Goal: Transaction & Acquisition: Purchase product/service

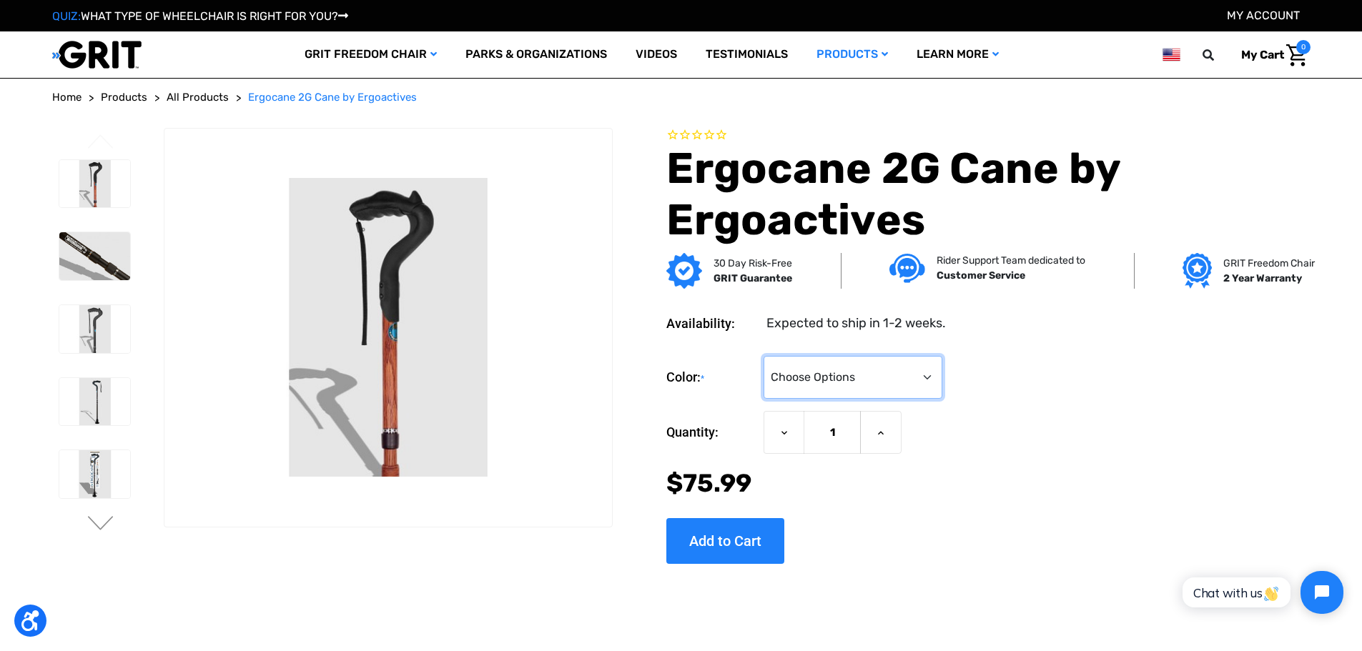
click at [890, 378] on select "Choose Options Black Wood Carbon Checkered" at bounding box center [853, 377] width 179 height 43
click at [851, 392] on select "Choose Options Black Wood Carbon Checkered" at bounding box center [853, 377] width 179 height 43
select select "574"
click at [764, 356] on select "Choose Options Black Wood Carbon Checkered" at bounding box center [853, 377] width 179 height 43
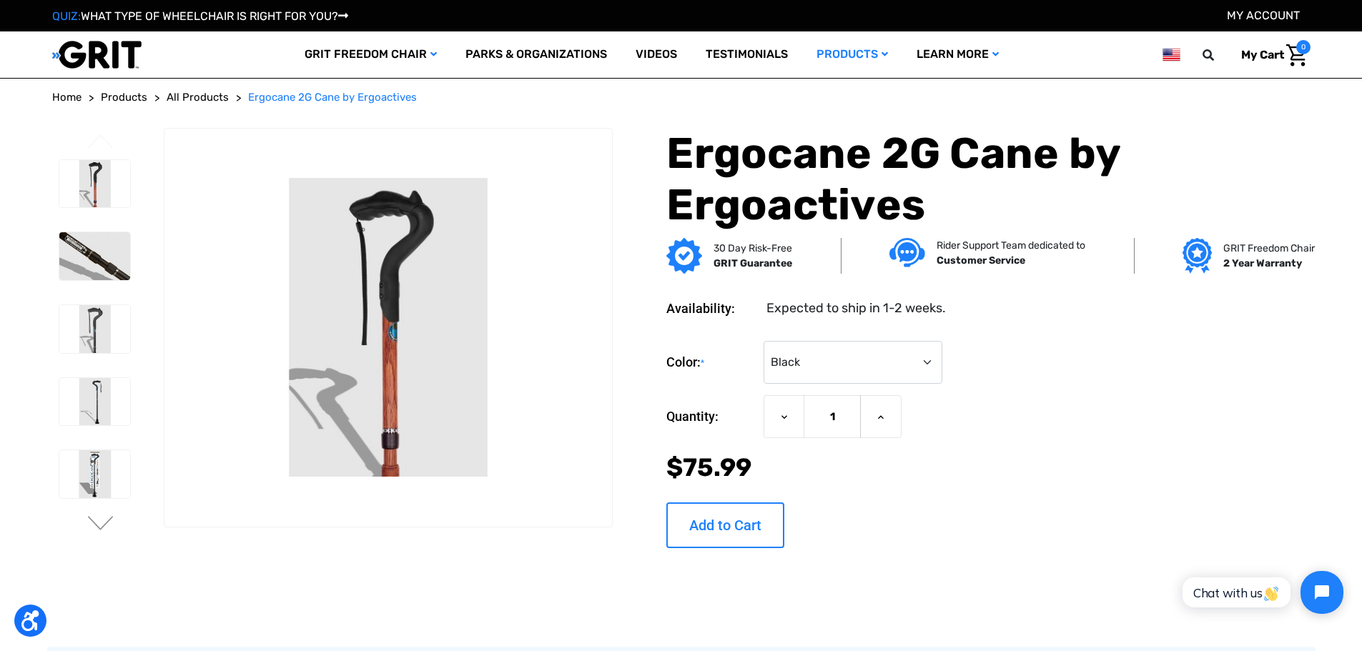
click at [727, 528] on input "Add to Cart" at bounding box center [725, 526] width 118 height 46
type input "Add to Cart"
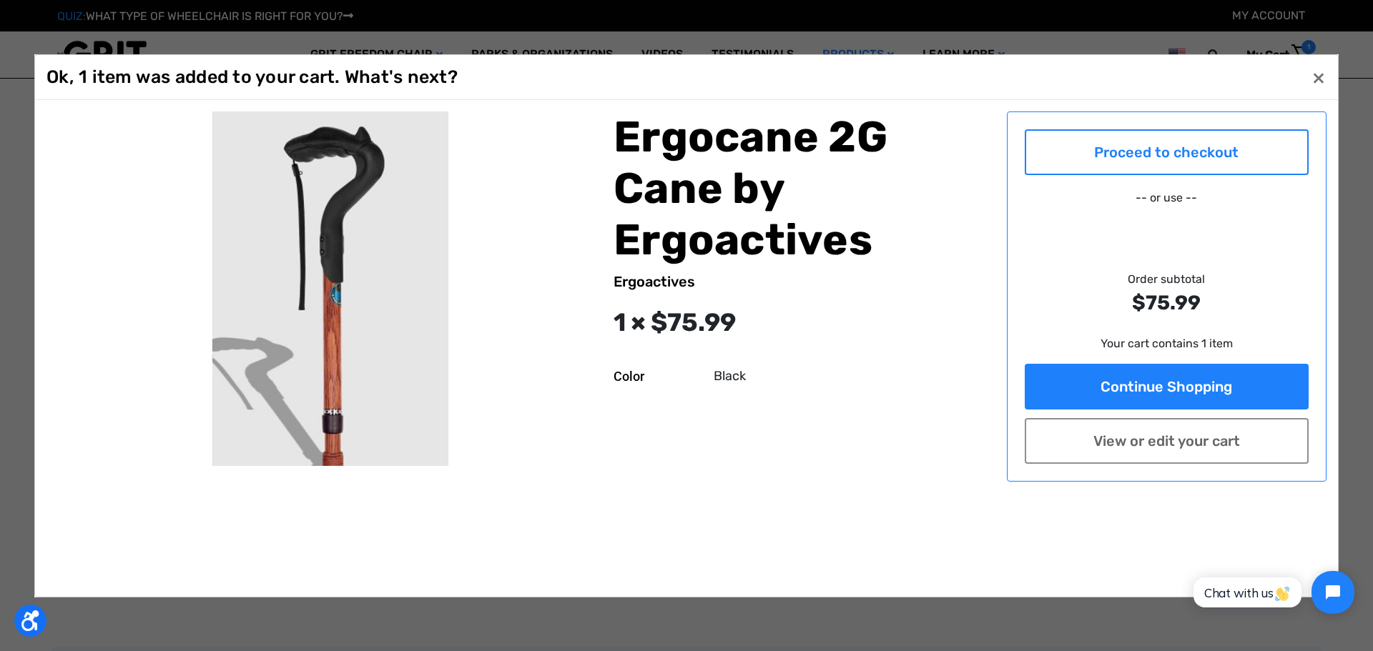
click at [1168, 151] on link "Proceed to checkout" at bounding box center [1167, 152] width 285 height 46
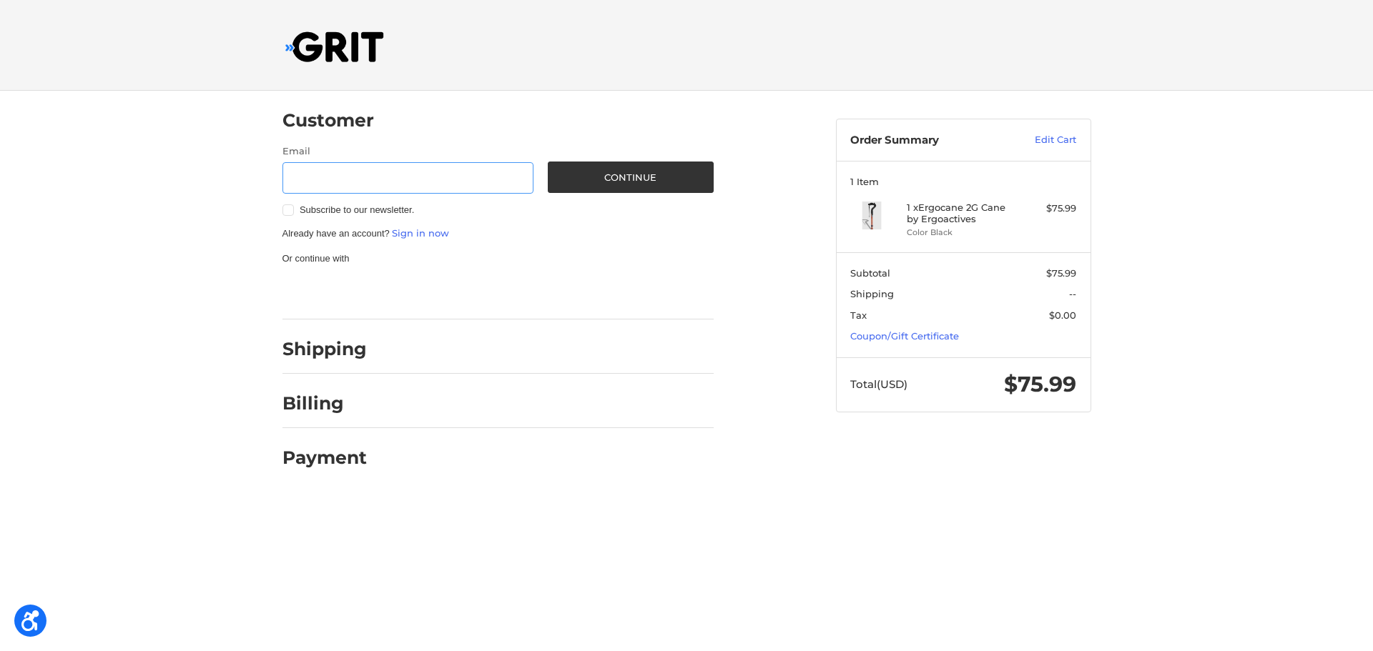
paste input "[EMAIL_ADDRESS][DOMAIN_NAME]"
type input "[EMAIL_ADDRESS][DOMAIN_NAME]"
click at [604, 178] on button "Continue" at bounding box center [631, 177] width 166 height 31
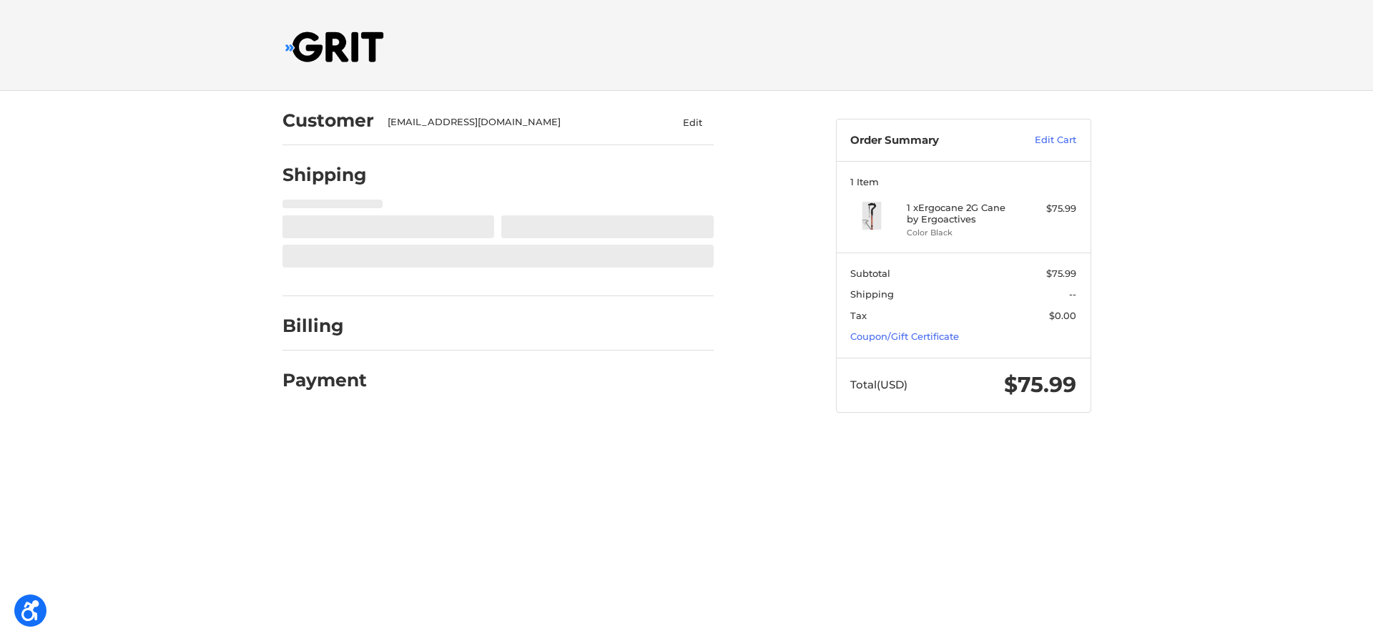
select select "US"
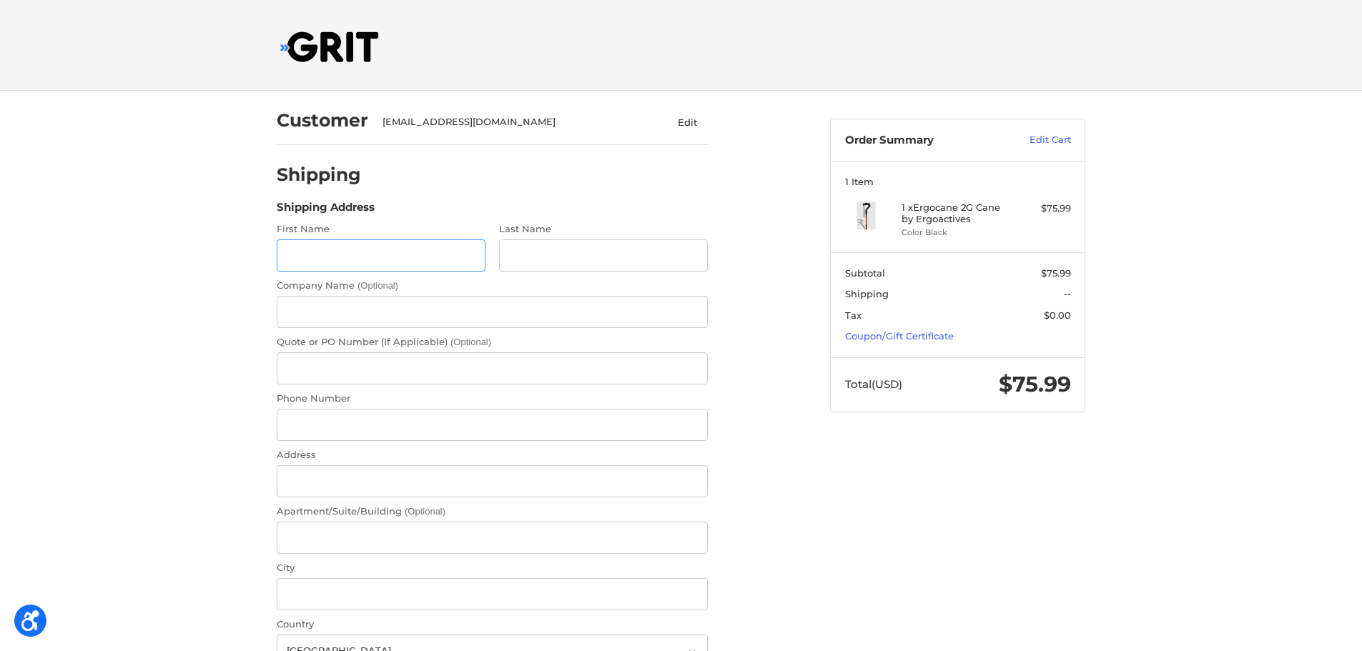
click at [413, 249] on input "First Name" at bounding box center [381, 256] width 209 height 32
paste input "Suzanne Potter"
click at [350, 257] on input "Suzanne Potter" at bounding box center [381, 256] width 209 height 32
type input "Suzanne"
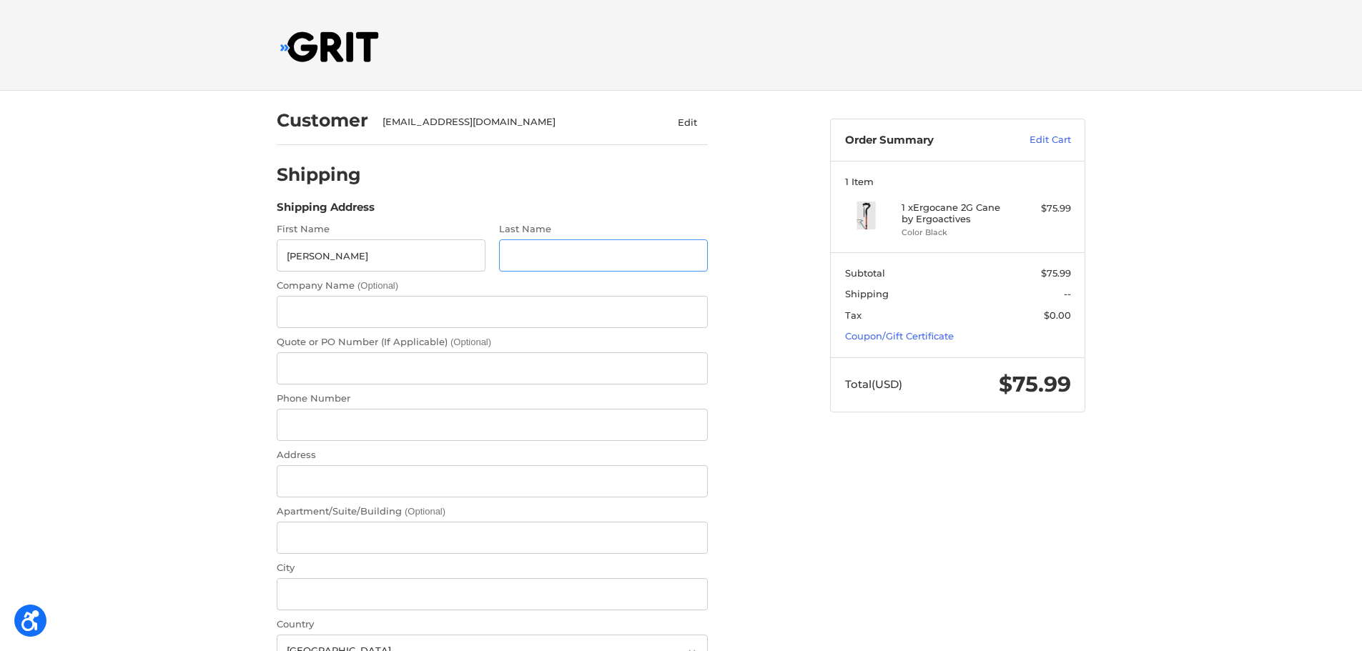
click at [561, 261] on input "Last Name" at bounding box center [603, 256] width 209 height 32
paste input "Potter"
type input "Potter"
click at [345, 425] on input "Phone Number" at bounding box center [492, 425] width 431 height 32
paste input "6466332300"
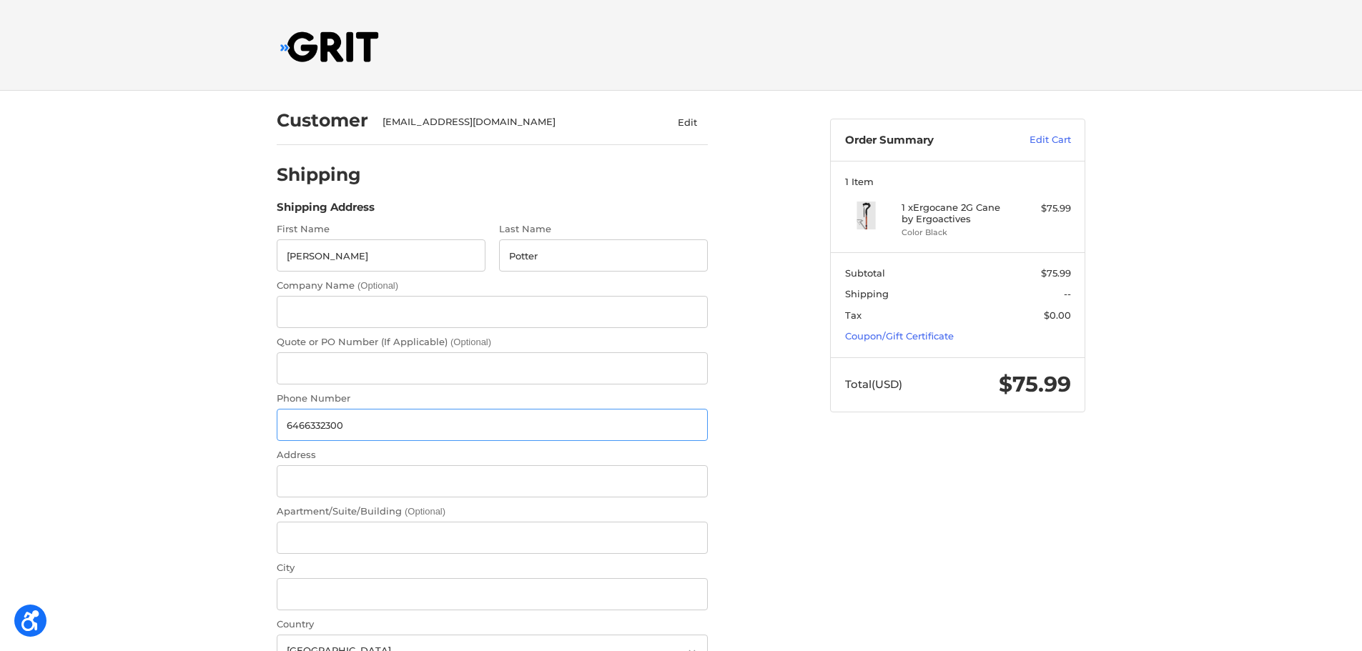
type input "6466332300"
click at [315, 491] on input "Address" at bounding box center [492, 482] width 431 height 32
paste input "82 E Branch St"
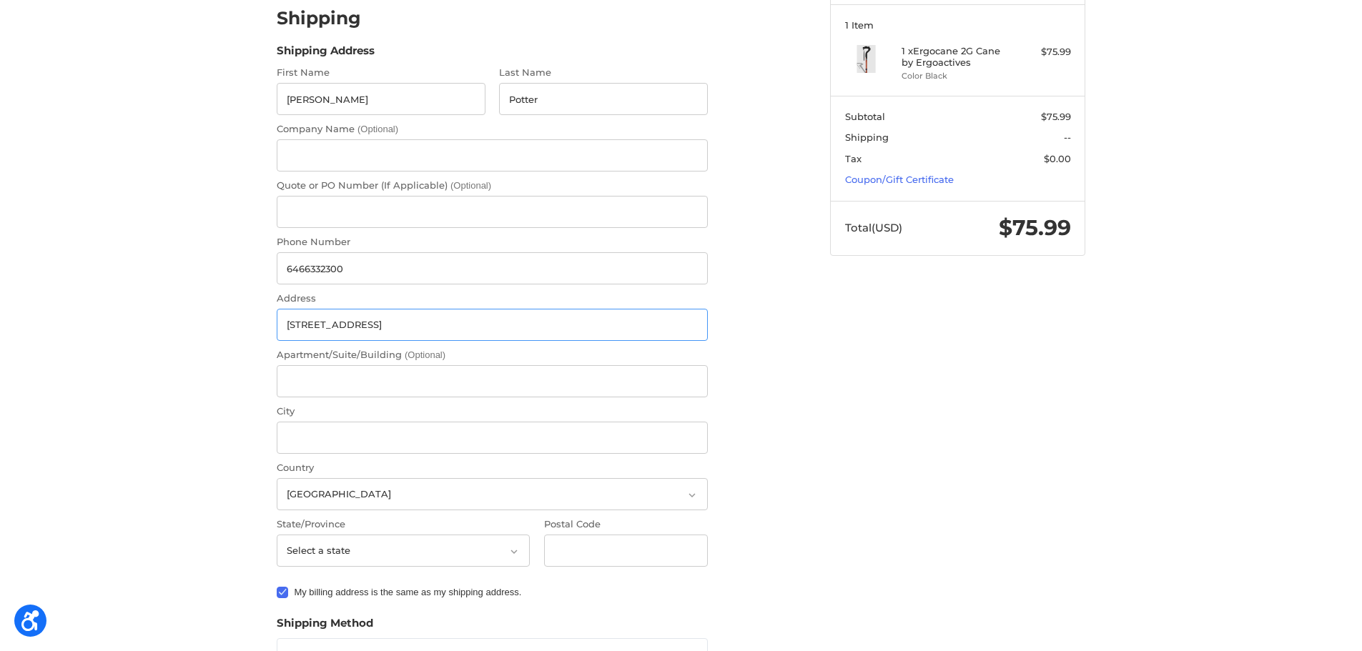
scroll to position [172, 0]
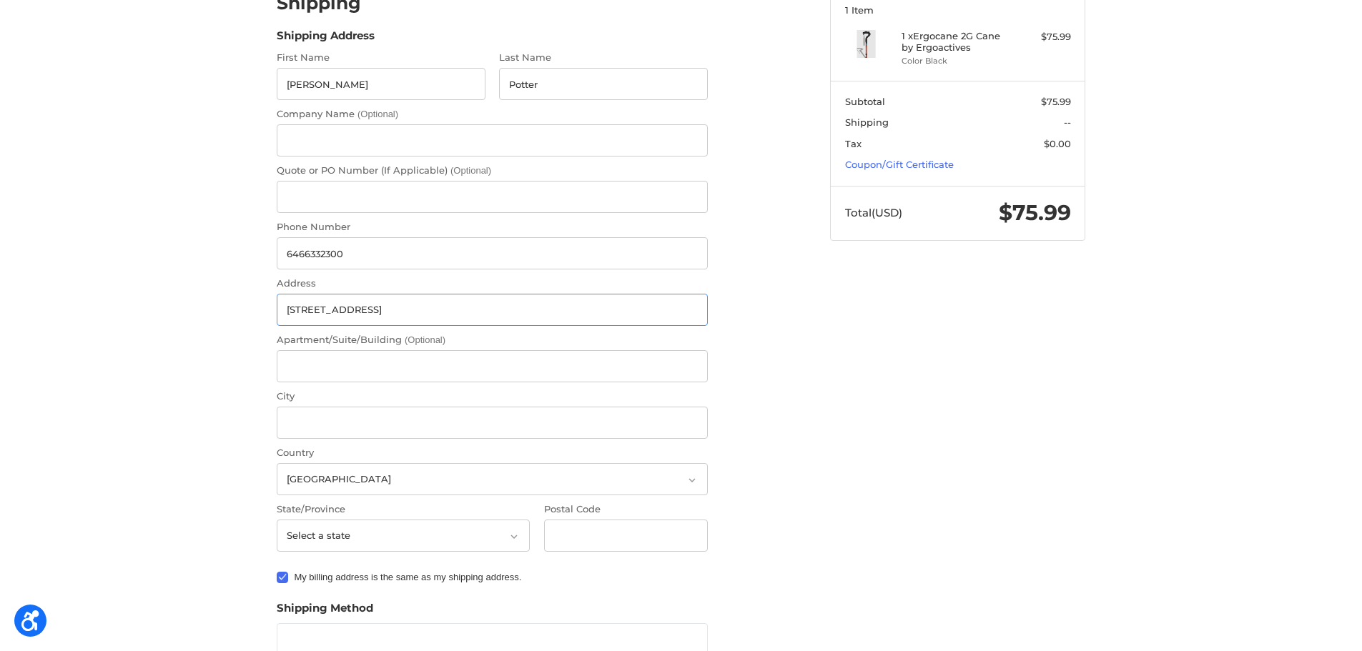
type input "82 E Branch St"
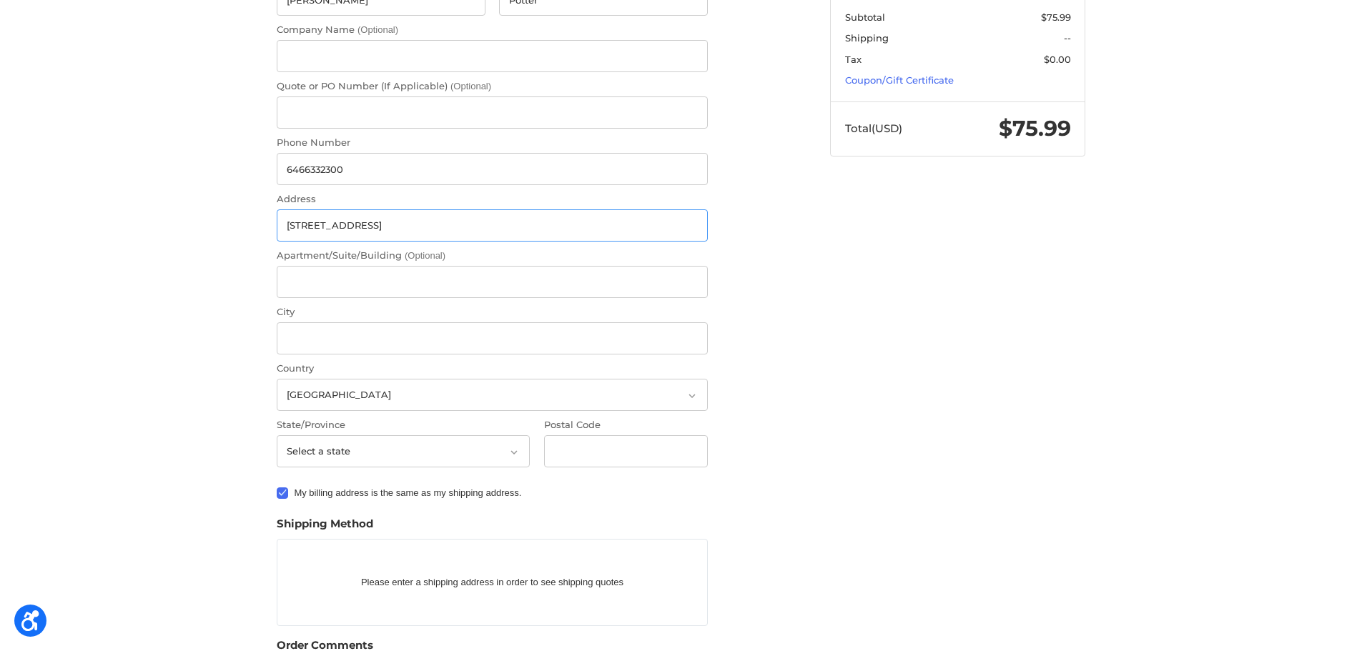
scroll to position [257, 0]
click at [323, 338] on input "City" at bounding box center [492, 337] width 431 height 32
paste input "Longview"
type input "Longview"
click at [462, 441] on select "Select a state Alabama Alaska American Samoa Arizona Arkansas Armed Forces Amer…" at bounding box center [403, 450] width 253 height 32
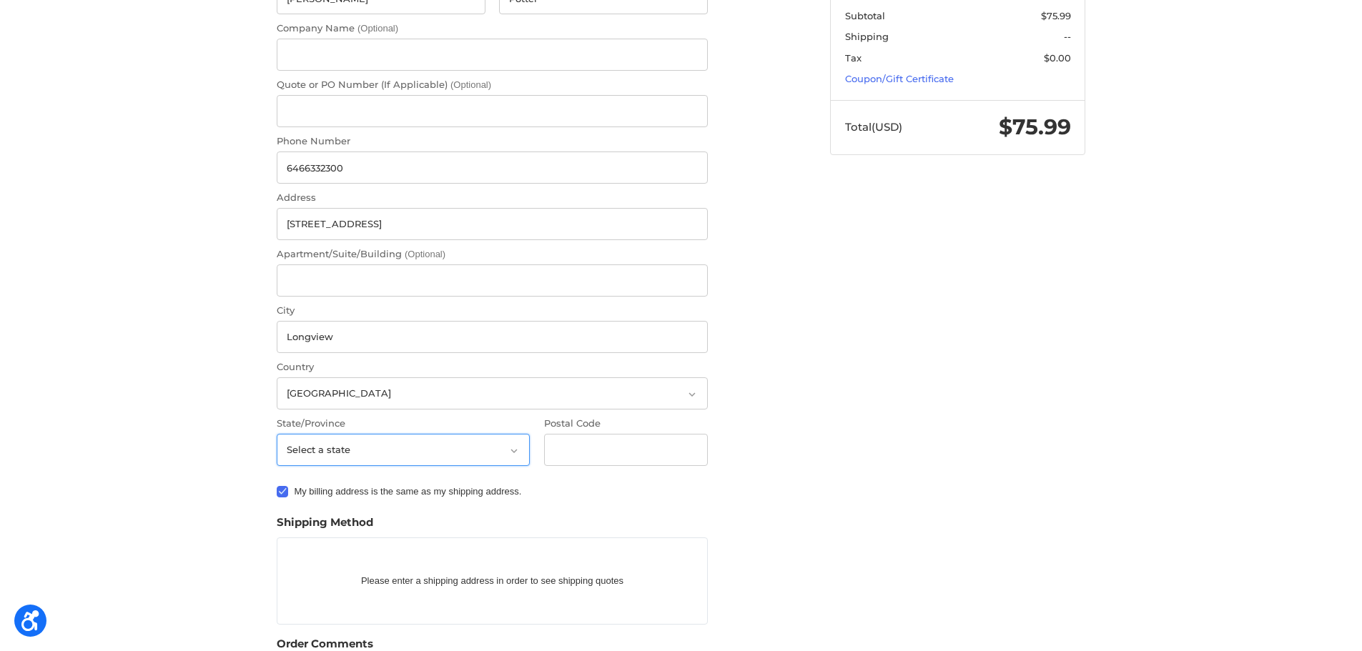
select select "TX"
click at [277, 434] on select "Select a state Alabama Alaska American Samoa Arizona Arkansas Armed Forces Amer…" at bounding box center [403, 450] width 253 height 32
click at [610, 443] on input "Postal Code" at bounding box center [626, 450] width 164 height 32
paste input "75604"
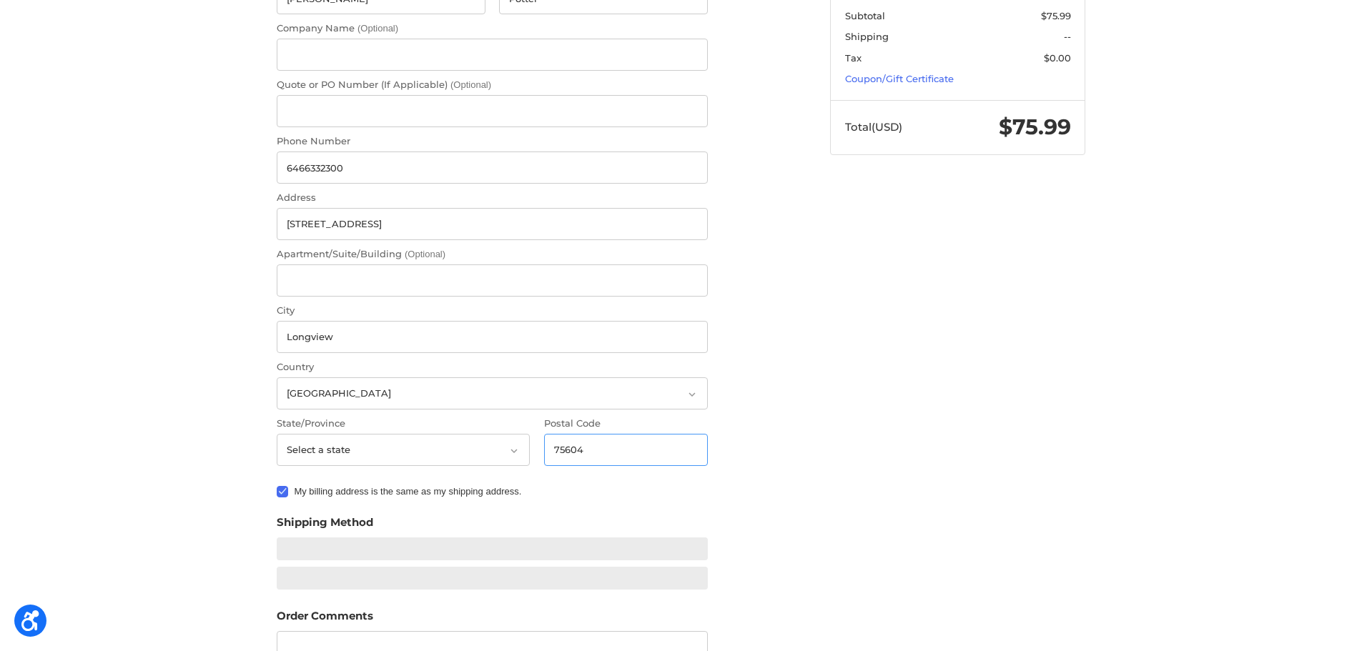
type input "75604"
click at [287, 492] on label "My billing address is the same as my shipping address." at bounding box center [492, 491] width 431 height 11
click at [277, 486] on input "My billing address is the same as my shipping address." at bounding box center [277, 485] width 1 height 1
checkbox input "false"
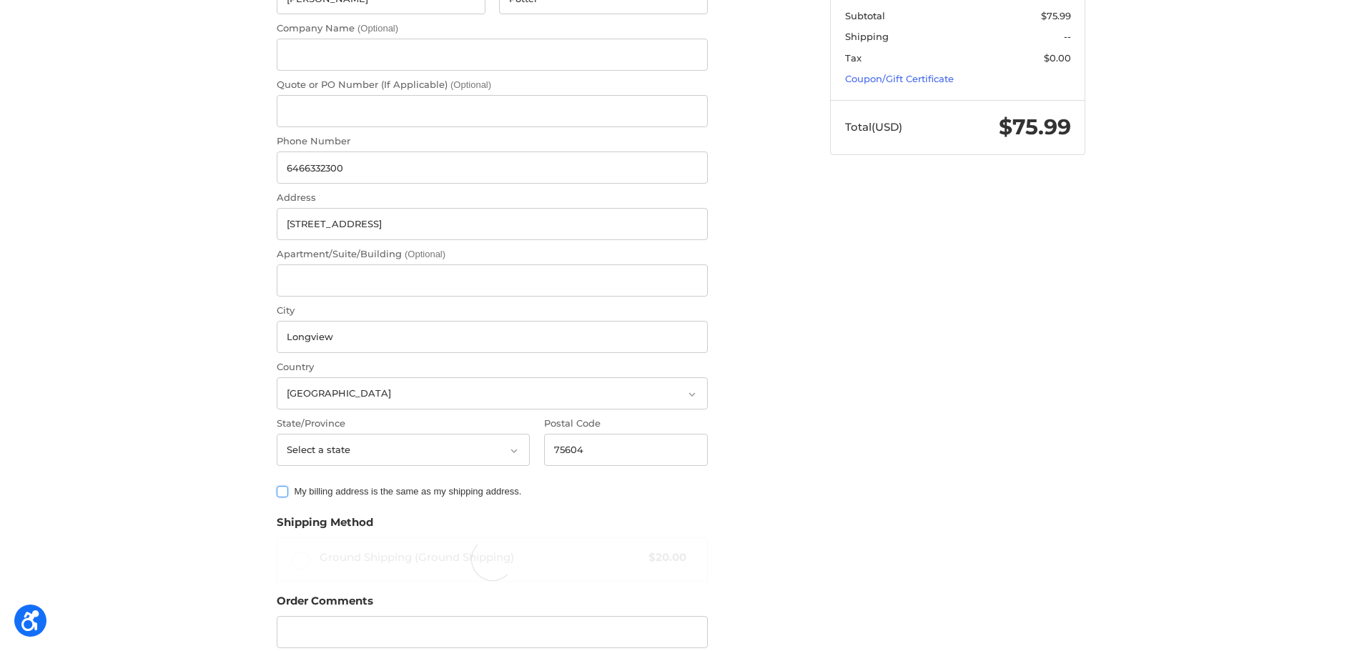
radio input "true"
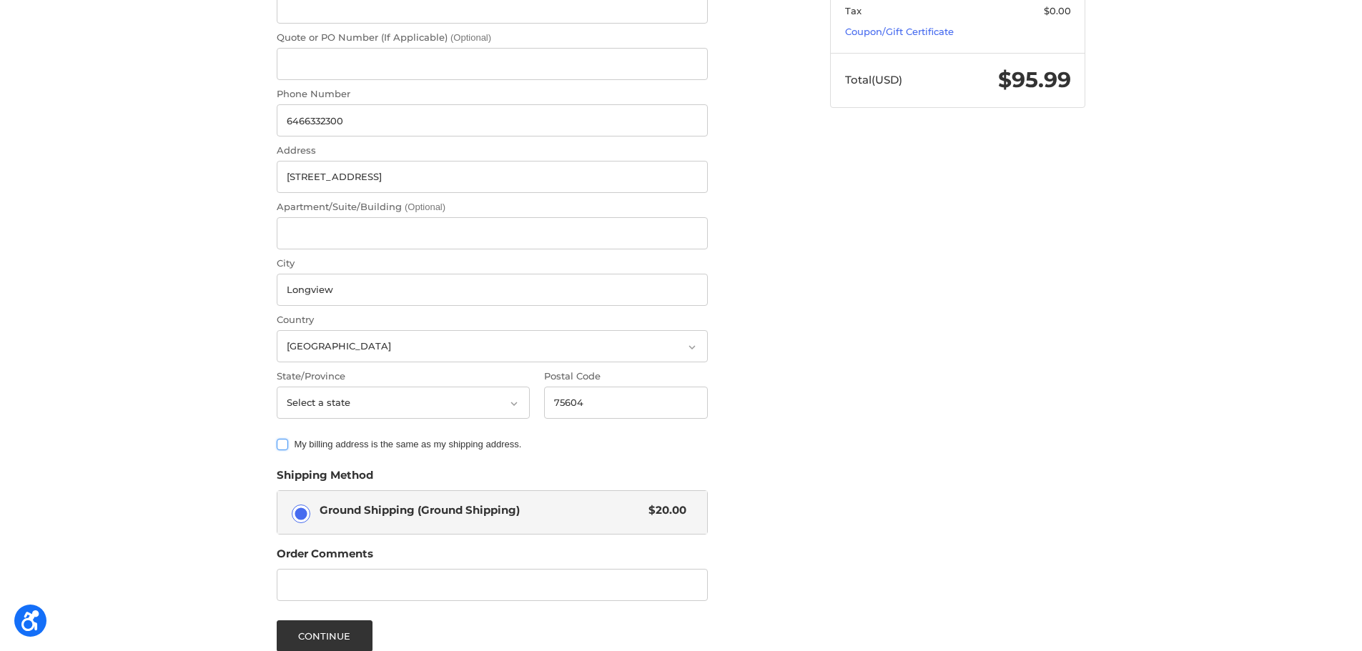
scroll to position [429, 0]
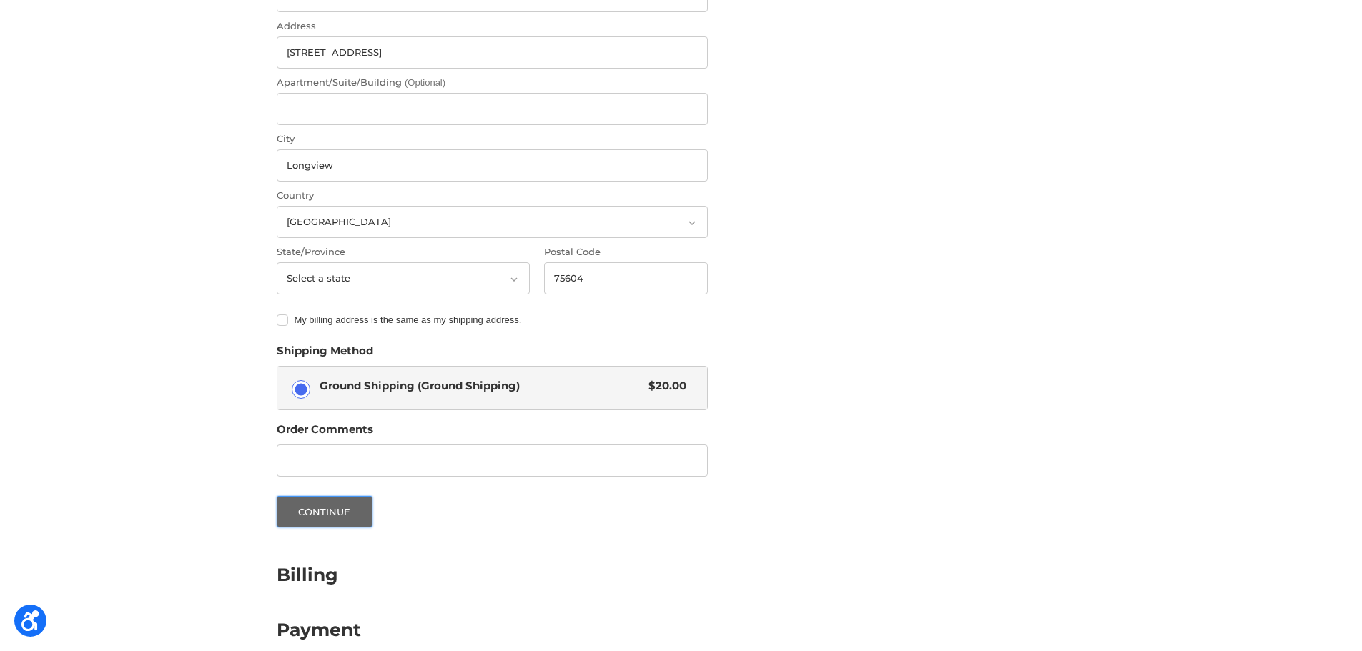
click at [320, 501] on button "Continue" at bounding box center [325, 511] width 96 height 31
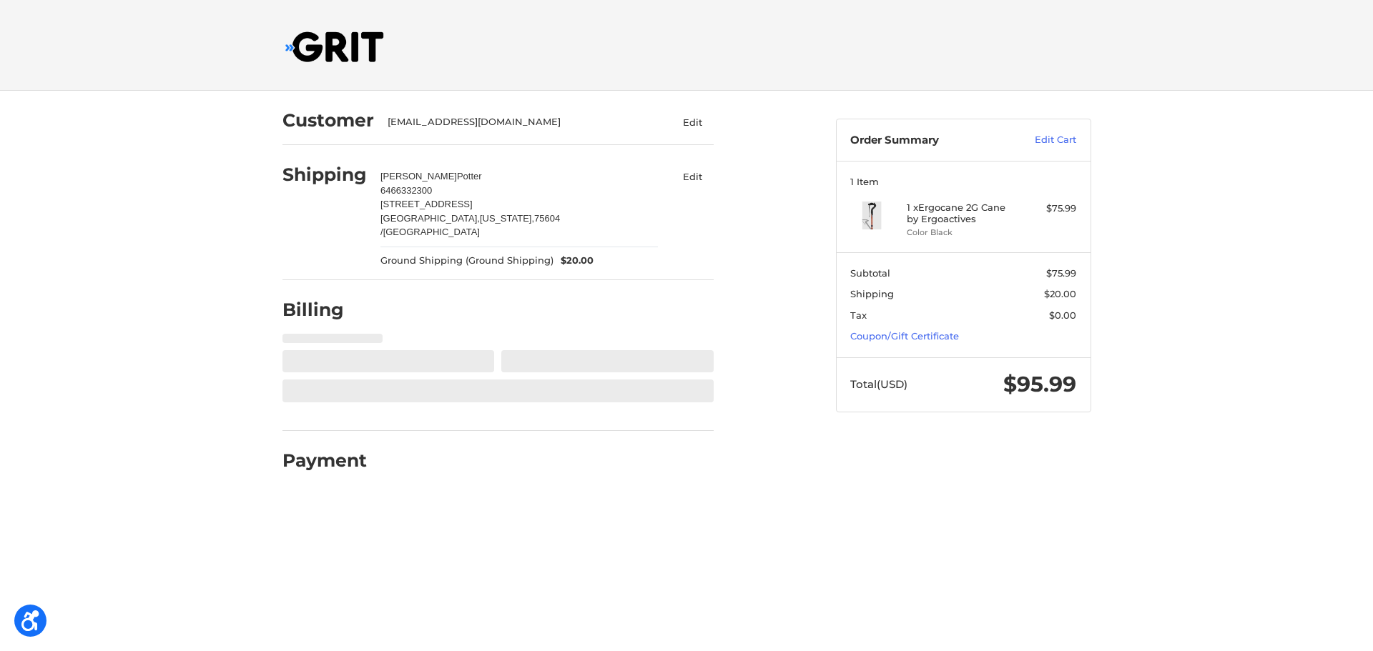
select select "US"
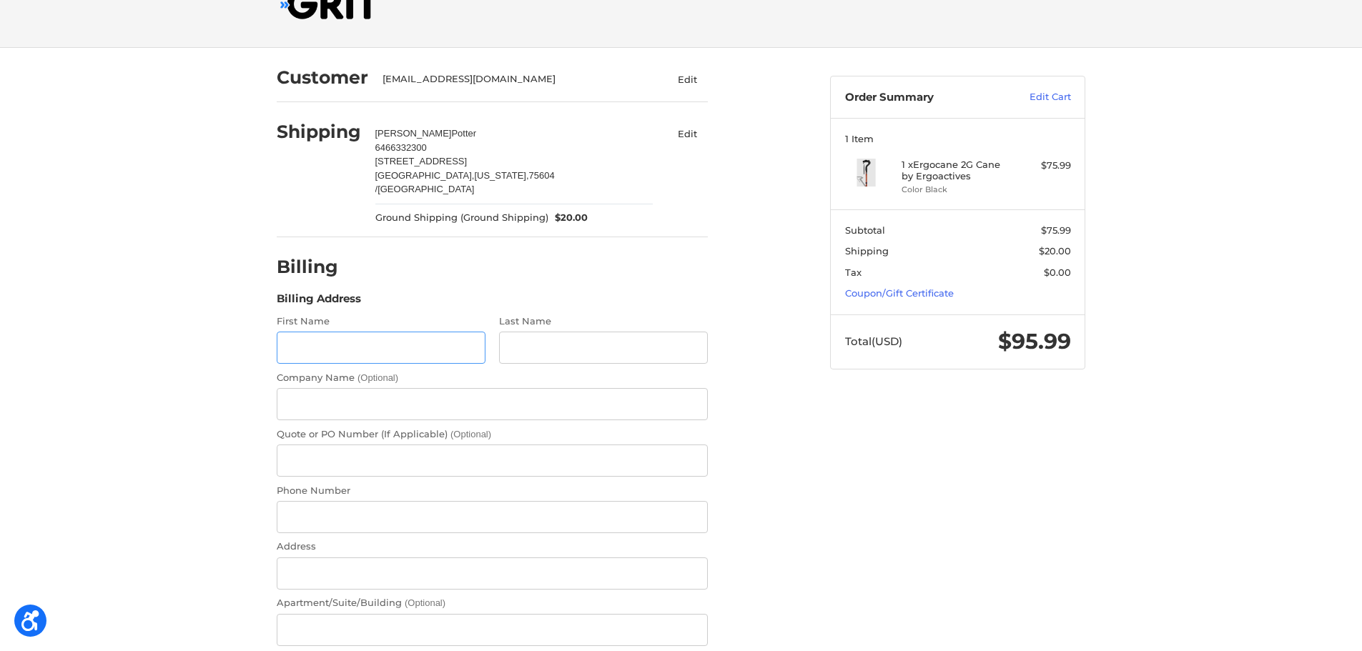
scroll to position [136, 0]
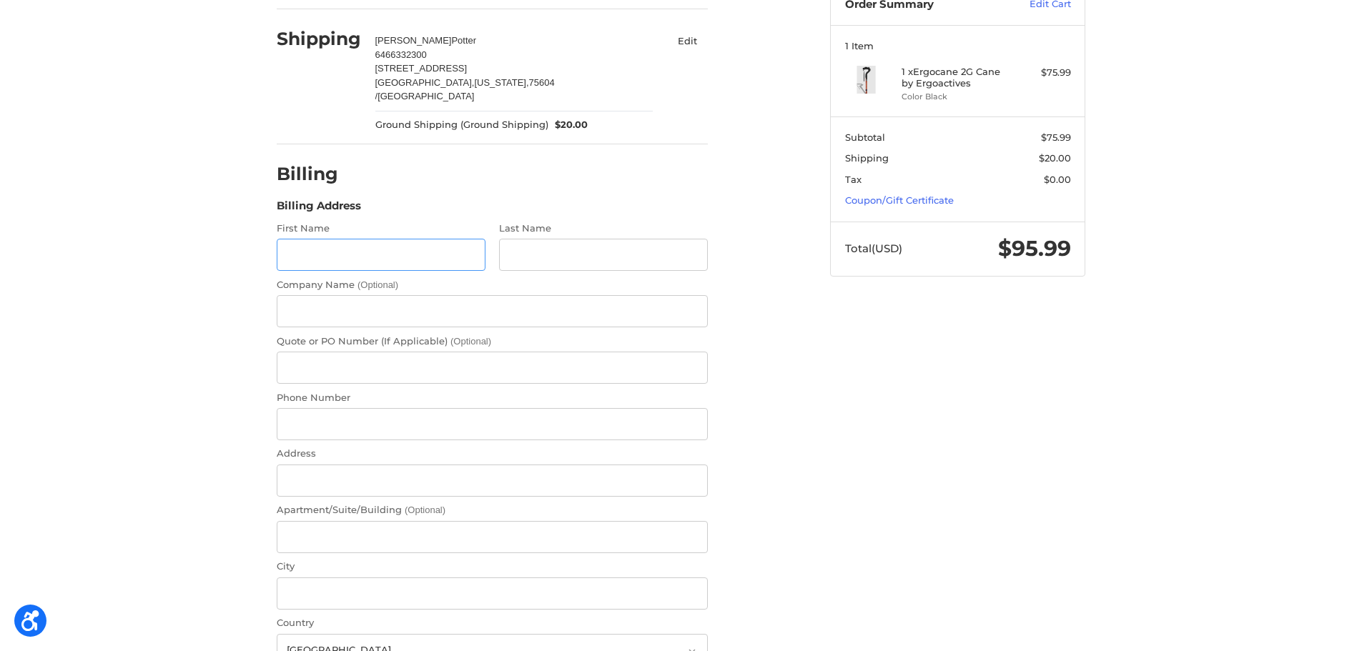
click at [367, 239] on input "First Name" at bounding box center [381, 255] width 209 height 32
type input "Charles"
type input "Kahn"
type input "4700 N Lake Dr"
type input "Whitefish Bay"
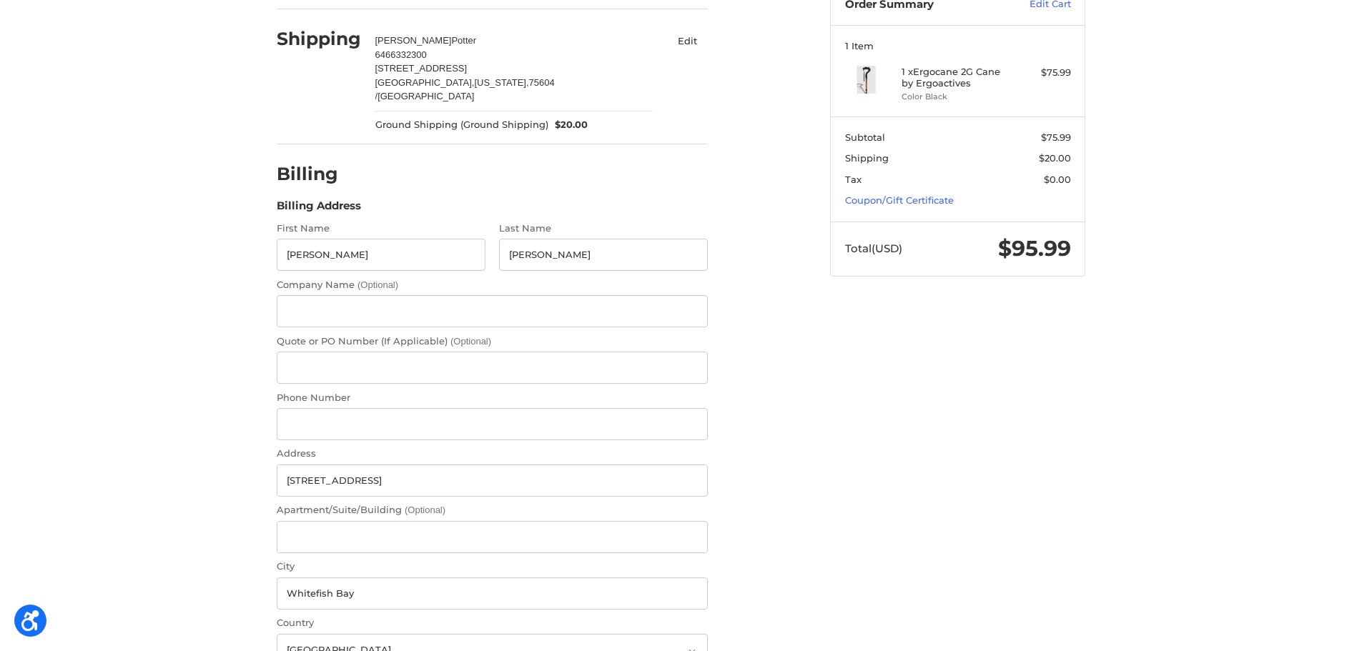
select select "WI"
type input "53211"
click at [324, 408] on input "Phone Number" at bounding box center [492, 424] width 431 height 32
paste input "75604"
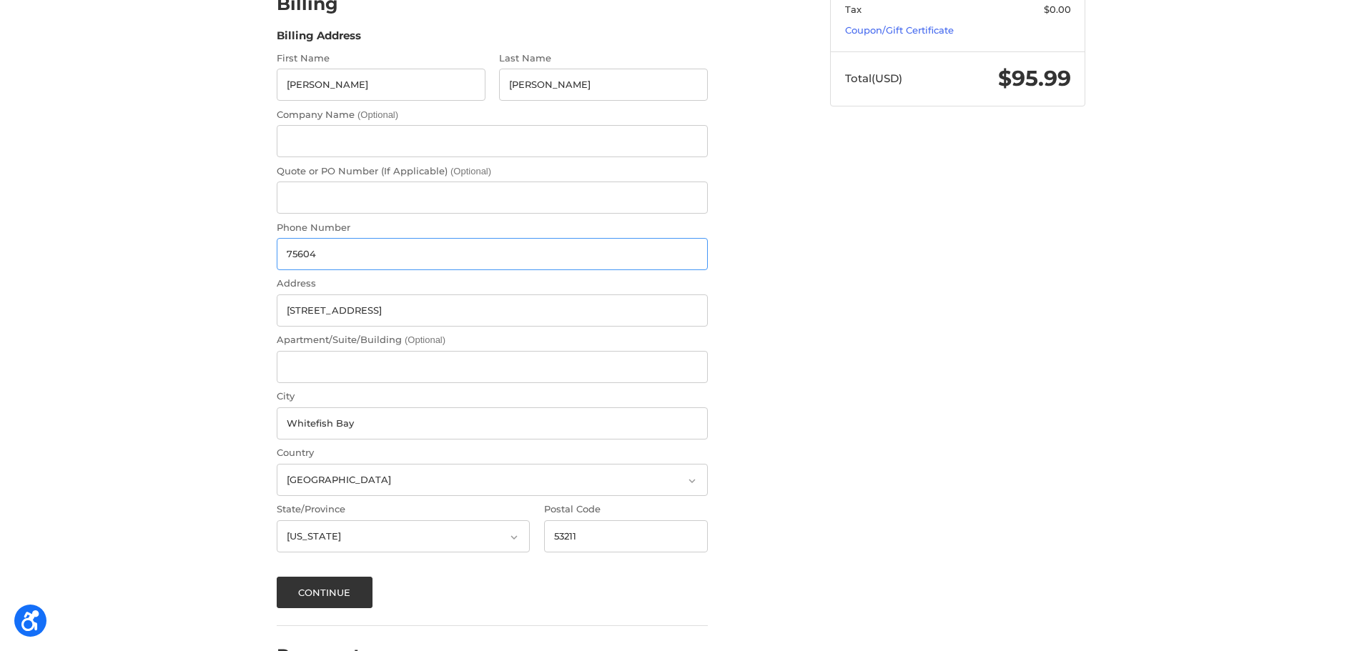
scroll to position [307, 0]
click at [353, 237] on input "75604" at bounding box center [492, 253] width 431 height 32
paste input "6466332300"
type input "6466332300"
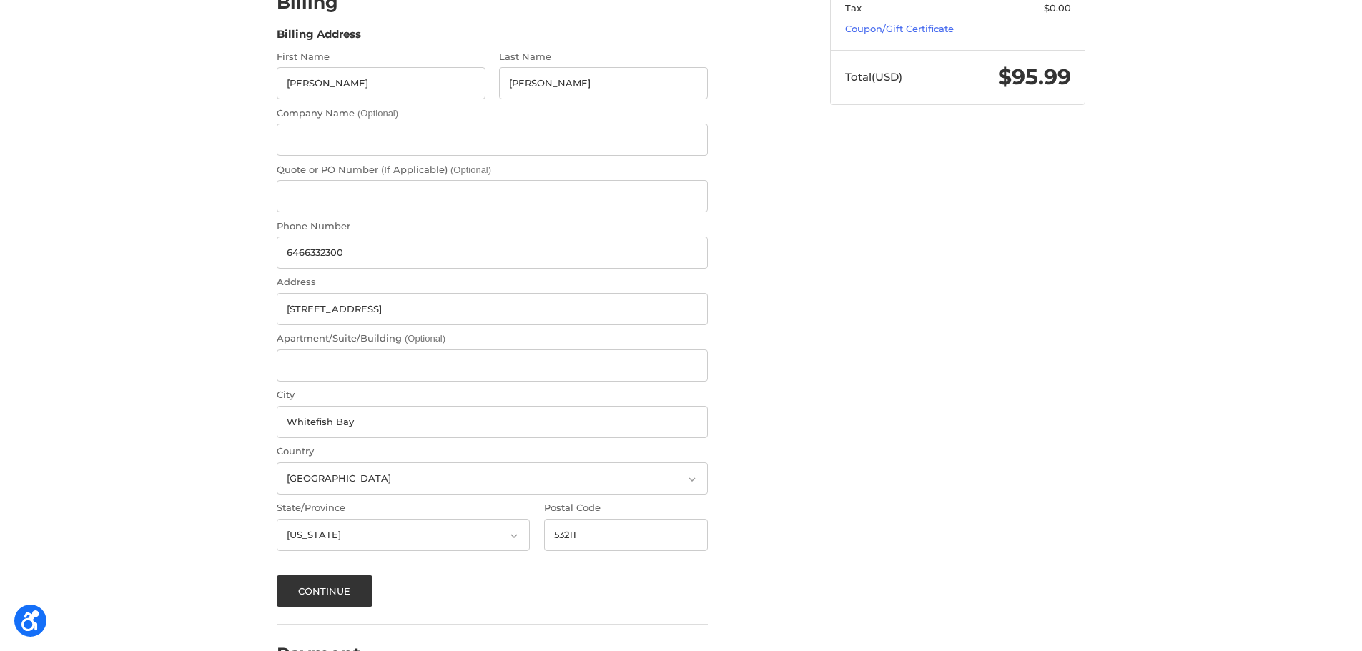
click at [830, 259] on div "Customer milumakeva91675@gmail.com Edit Shipping Suzanne Potter 6466332300 82 E…" at bounding box center [681, 238] width 858 height 910
click at [325, 579] on button "Continue" at bounding box center [325, 591] width 96 height 31
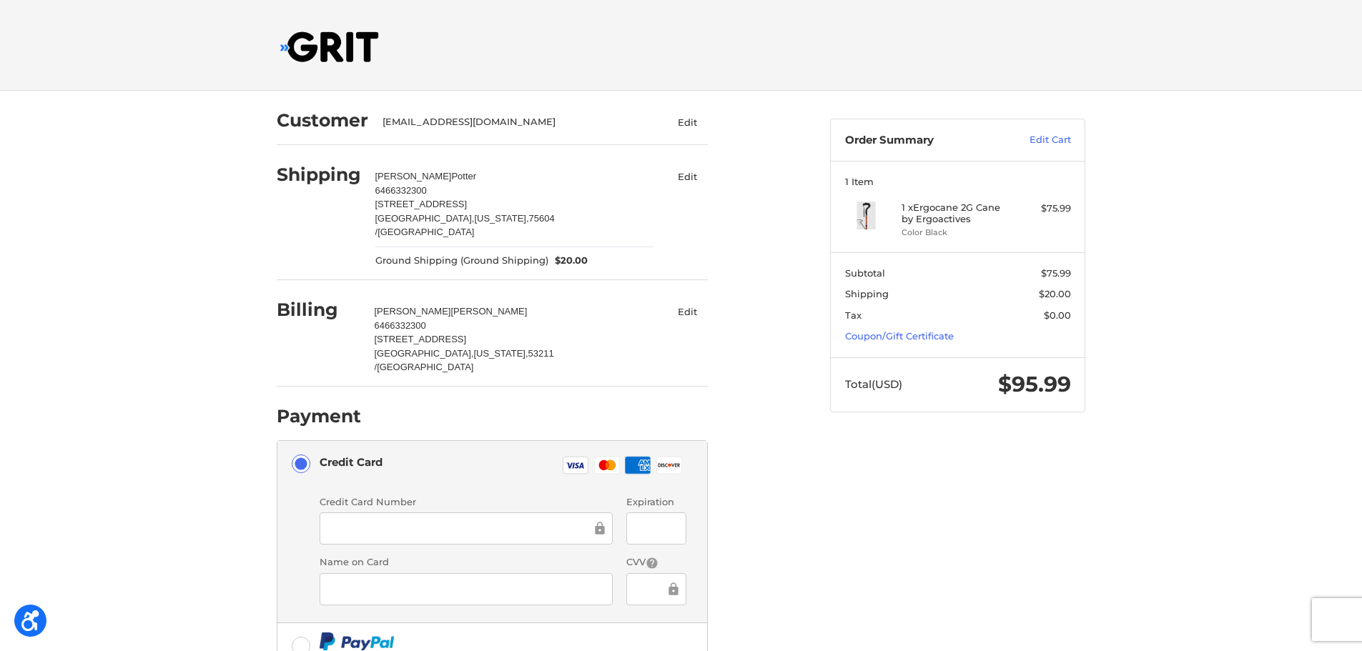
click at [443, 513] on div at bounding box center [466, 529] width 293 height 32
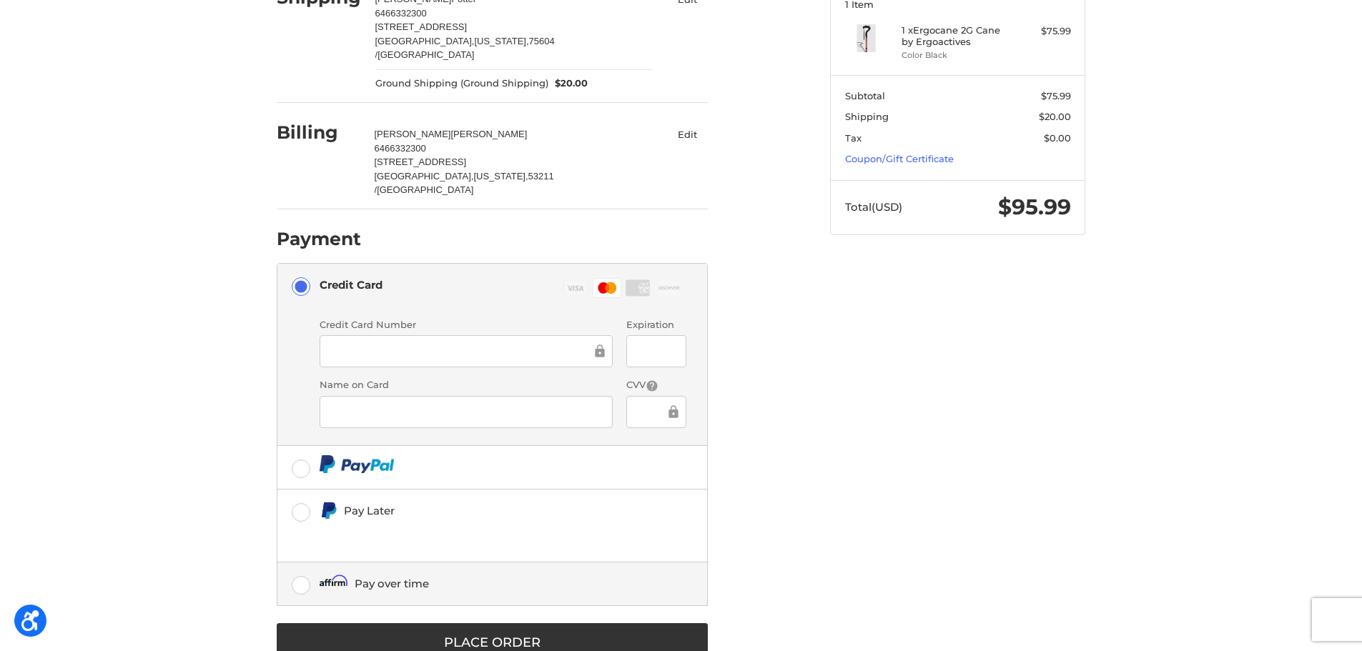
scroll to position [192, 0]
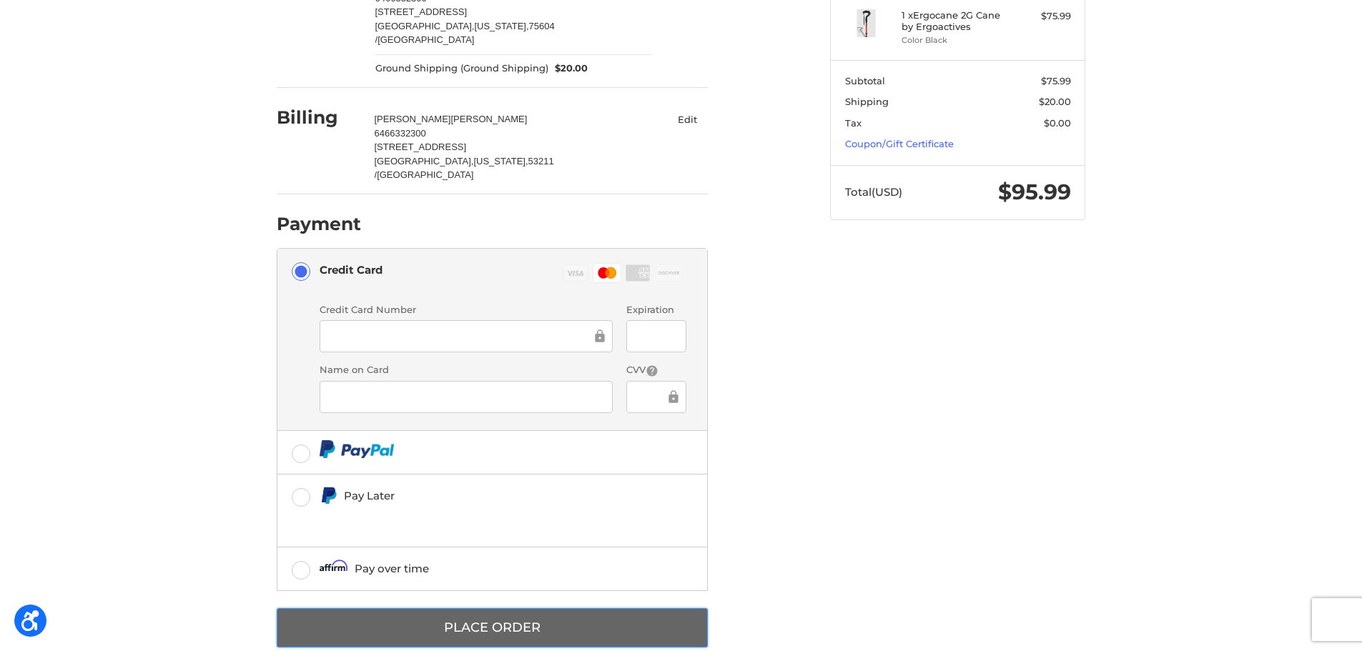
click at [501, 609] on button "Place Order" at bounding box center [492, 628] width 431 height 39
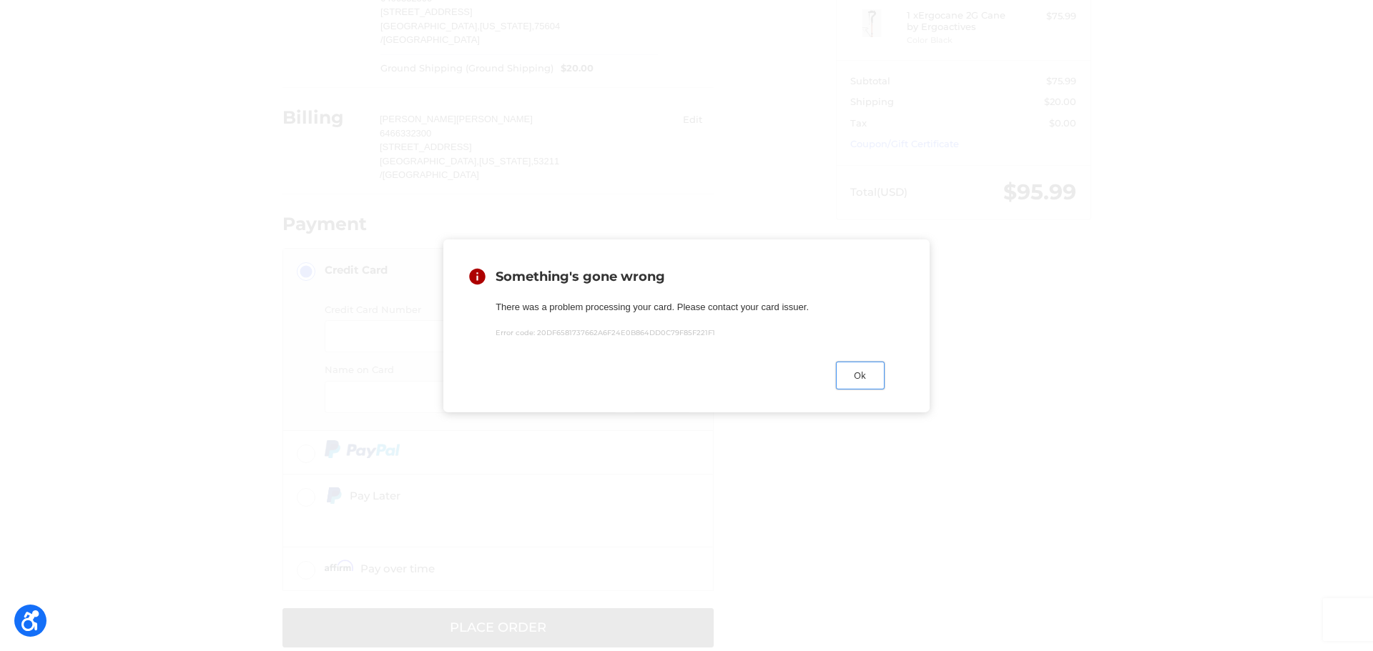
click at [860, 390] on button "Ok" at bounding box center [860, 376] width 49 height 28
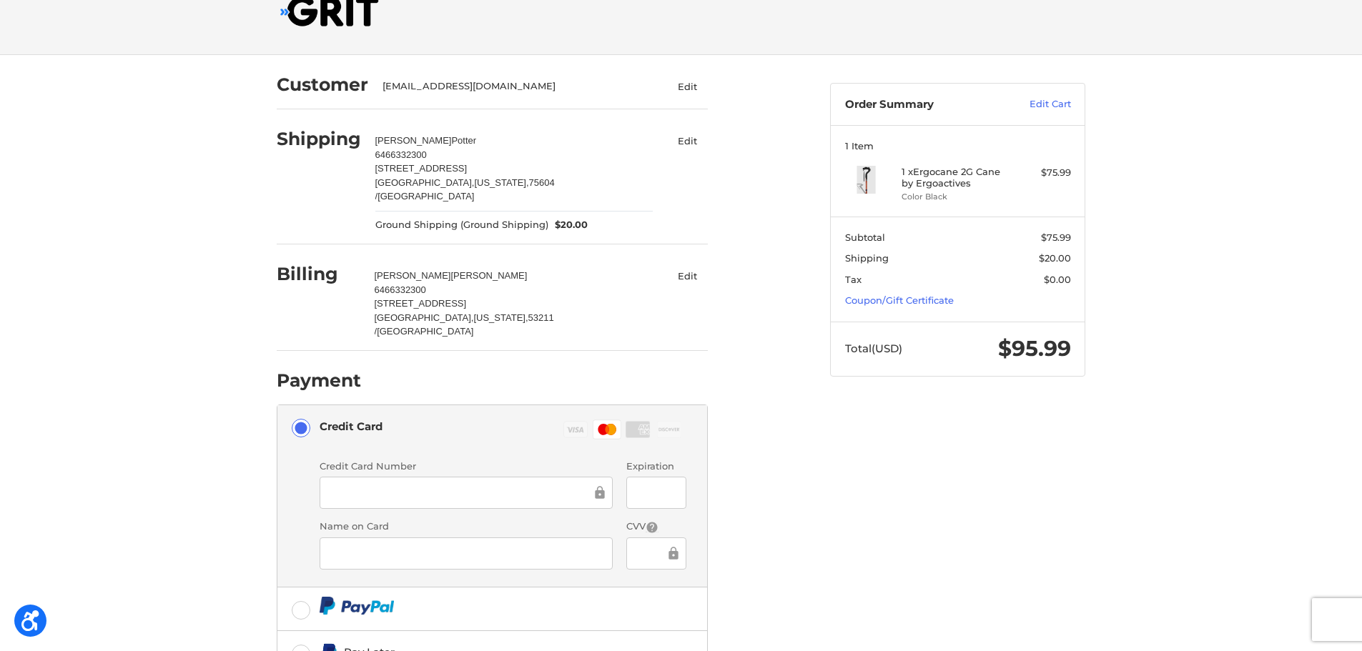
scroll to position [0, 0]
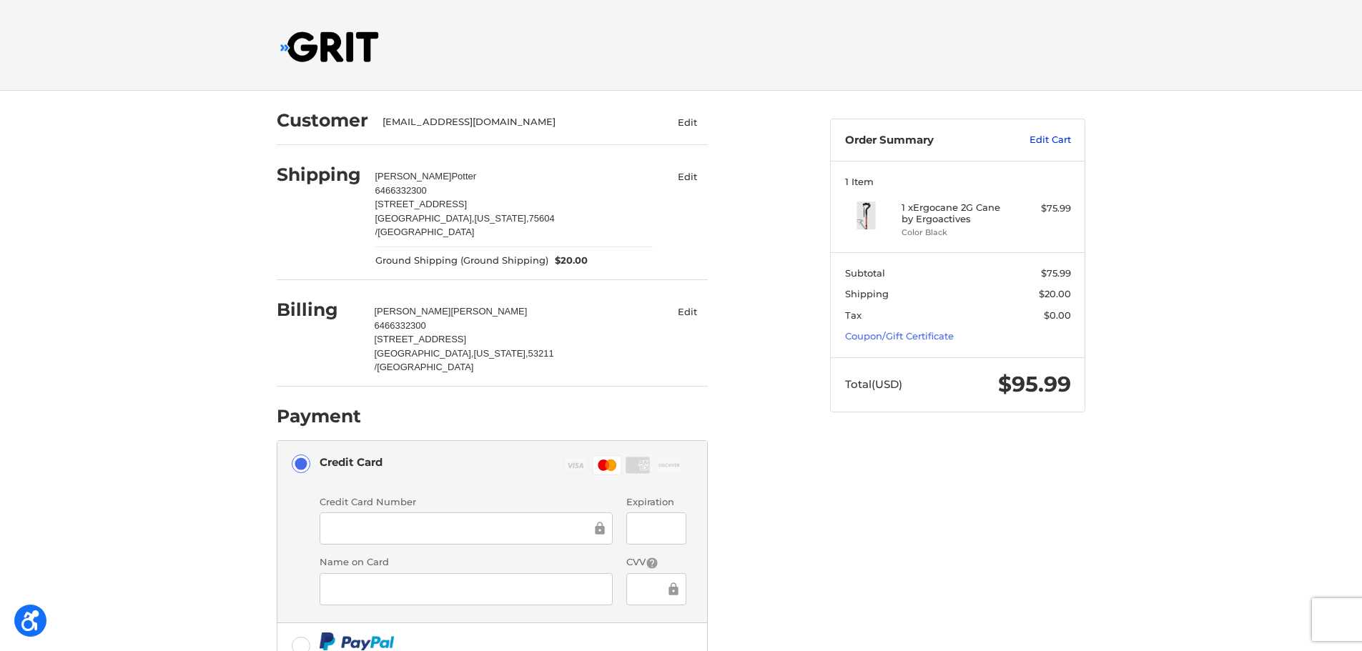
click at [1048, 139] on link "Edit Cart" at bounding box center [1035, 140] width 72 height 14
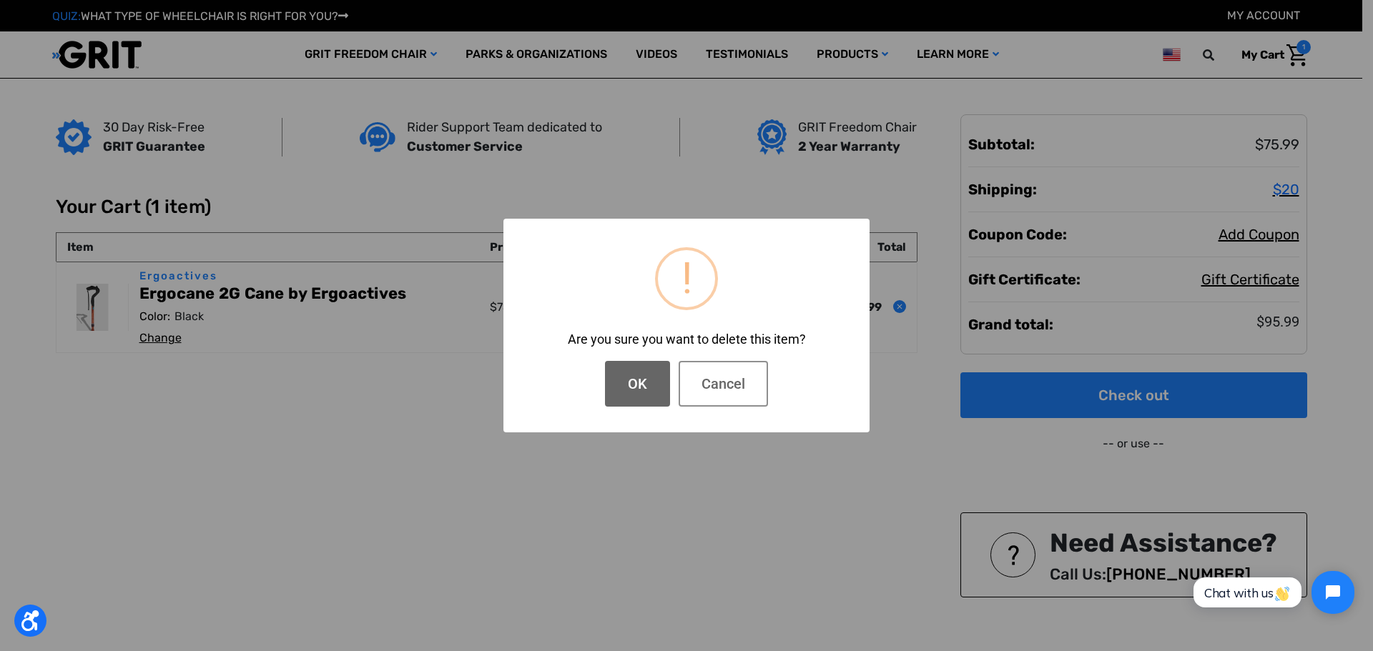
click at [638, 384] on button "OK" at bounding box center [637, 384] width 65 height 46
